Goal: Complete application form: Complete application form

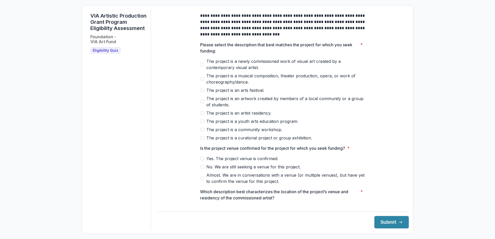
click at [201, 67] on span at bounding box center [202, 64] width 4 height 4
click at [200, 104] on span at bounding box center [202, 102] width 4 height 4
click at [202, 67] on span at bounding box center [202, 64] width 4 height 4
click at [201, 104] on span at bounding box center [202, 102] width 4 height 4
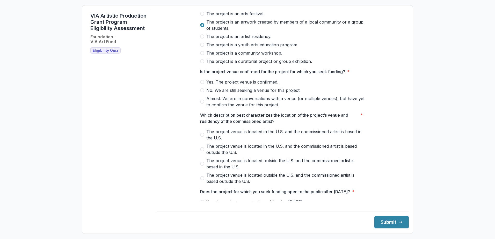
scroll to position [78, 0]
click at [200, 83] on span at bounding box center [202, 81] width 4 height 4
click at [200, 136] on span at bounding box center [202, 134] width 4 height 4
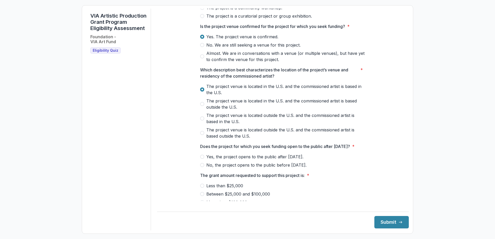
scroll to position [155, 0]
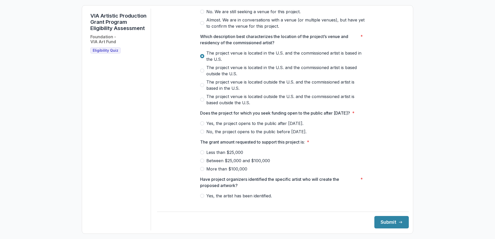
click at [202, 126] on span at bounding box center [202, 123] width 4 height 4
click at [202, 163] on span at bounding box center [202, 161] width 4 height 4
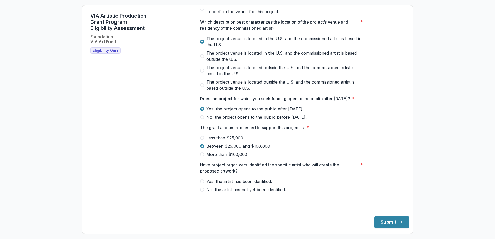
click at [201, 192] on span at bounding box center [202, 190] width 4 height 4
click at [388, 223] on button "Submit" at bounding box center [391, 222] width 34 height 12
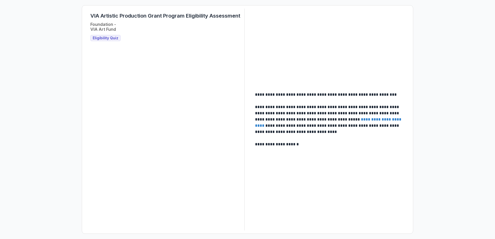
click at [101, 40] on span "Eligibility Quiz" at bounding box center [106, 38] width 26 height 4
click at [105, 41] on h3 "Eligibility Quiz" at bounding box center [105, 38] width 30 height 6
click at [104, 38] on span "Eligibility Quiz" at bounding box center [106, 38] width 26 height 4
drag, startPoint x: 104, startPoint y: 38, endPoint x: 126, endPoint y: 60, distance: 31.1
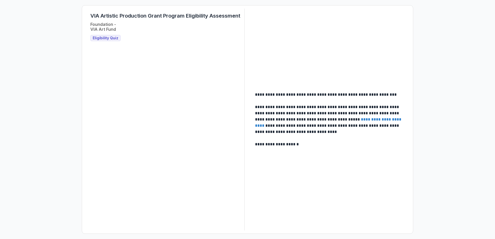
click at [127, 62] on div "VIA Artistic Production Grant Program Eligibility Assessment Foundation - VIA A…" at bounding box center [165, 120] width 158 height 222
click at [98, 39] on span "Eligibility Quiz" at bounding box center [106, 38] width 26 height 4
click at [212, 156] on div "VIA Artistic Production Grant Program Eligibility Assessment Foundation - VIA A…" at bounding box center [165, 120] width 158 height 222
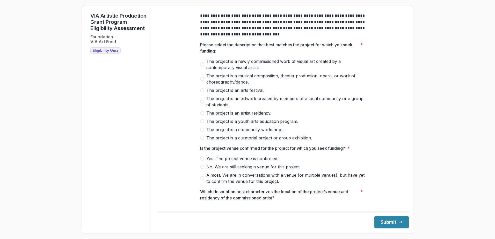
click at [105, 53] on span "Eligibility Quiz" at bounding box center [106, 50] width 26 height 4
click at [104, 53] on span "Eligibility Quiz" at bounding box center [106, 50] width 26 height 4
click at [99, 53] on span "Eligibility Quiz" at bounding box center [106, 50] width 26 height 4
click at [98, 53] on span "Eligibility Quiz" at bounding box center [106, 50] width 26 height 4
click at [108, 53] on span "Eligibility Quiz" at bounding box center [106, 50] width 26 height 4
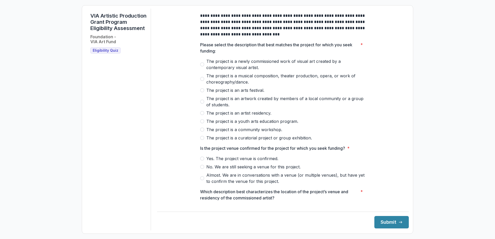
click at [202, 67] on span at bounding box center [202, 64] width 4 height 4
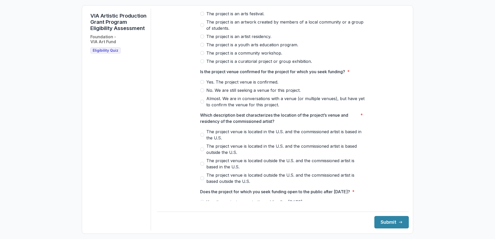
scroll to position [78, 0]
click at [202, 83] on span at bounding box center [202, 81] width 4 height 4
click at [200, 136] on span at bounding box center [202, 134] width 4 height 4
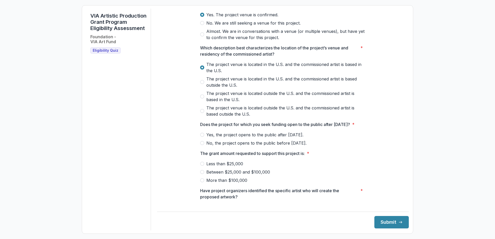
scroll to position [155, 0]
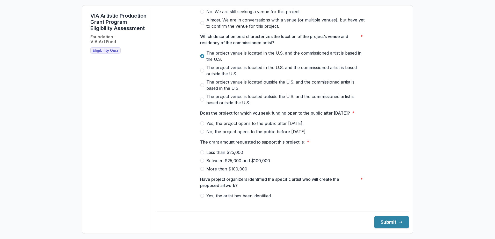
click at [201, 126] on span at bounding box center [202, 123] width 4 height 4
click at [201, 155] on span at bounding box center [202, 152] width 4 height 4
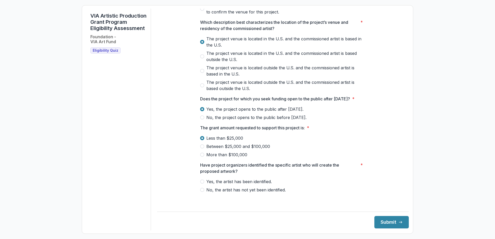
scroll to position [176, 0]
click at [203, 192] on span at bounding box center [202, 190] width 4 height 4
click at [389, 222] on button "Submit" at bounding box center [391, 222] width 34 height 12
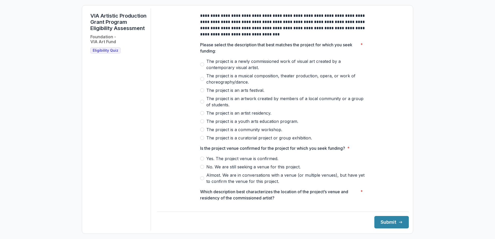
click at [201, 67] on span at bounding box center [202, 64] width 4 height 4
drag, startPoint x: 202, startPoint y: 162, endPoint x: 236, endPoint y: 188, distance: 43.3
click at [202, 161] on span at bounding box center [202, 159] width 4 height 4
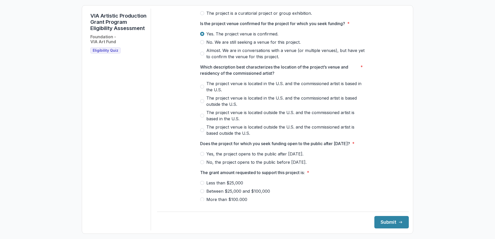
scroll to position [129, 0]
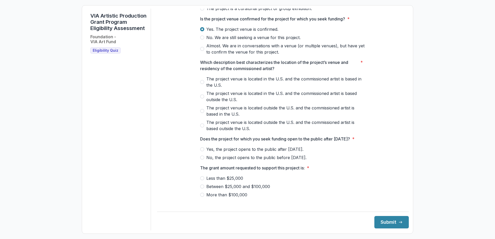
click at [201, 84] on span at bounding box center [202, 82] width 4 height 4
drag, startPoint x: 200, startPoint y: 159, endPoint x: 205, endPoint y: 166, distance: 9.1
click at [200, 151] on span at bounding box center [202, 149] width 4 height 4
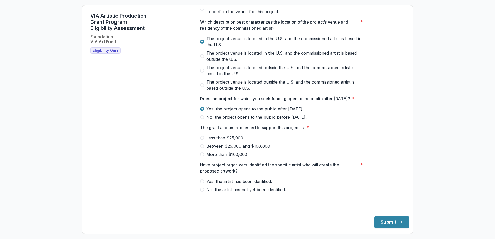
scroll to position [176, 0]
click at [201, 140] on span at bounding box center [202, 138] width 4 height 4
click at [202, 184] on span at bounding box center [202, 181] width 4 height 4
drag, startPoint x: 403, startPoint y: 188, endPoint x: 405, endPoint y: 200, distance: 12.4
click at [405, 200] on div "**********" at bounding box center [283, 120] width 252 height 222
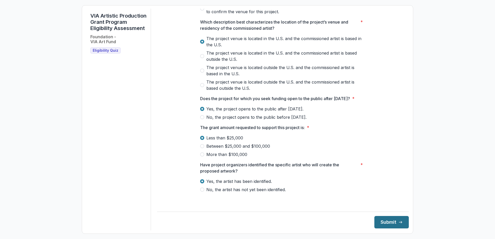
click at [384, 222] on button "Submit" at bounding box center [391, 222] width 34 height 12
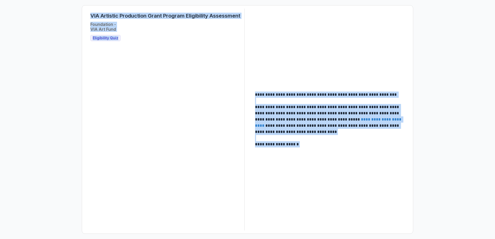
click at [300, 34] on div "**********" at bounding box center [247, 120] width 323 height 222
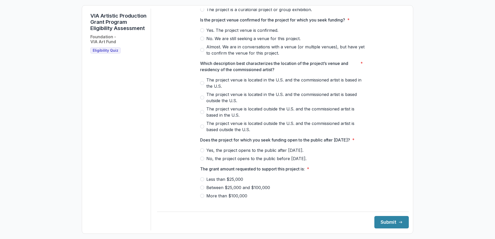
scroll to position [129, 0]
click at [106, 53] on span "Eligibility Quiz" at bounding box center [106, 50] width 26 height 4
drag, startPoint x: 106, startPoint y: 57, endPoint x: 122, endPoint y: 93, distance: 39.4
click at [122, 93] on div "VIA Artistic Production Grant Program Eligibility Assessment Foundation - VIA A…" at bounding box center [118, 120] width 65 height 222
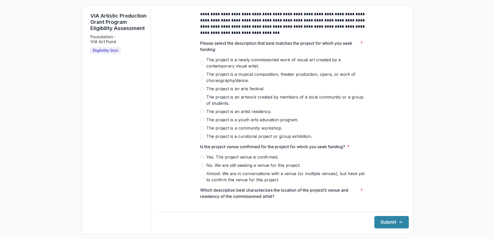
scroll to position [0, 0]
